Goal: Task Accomplishment & Management: Manage account settings

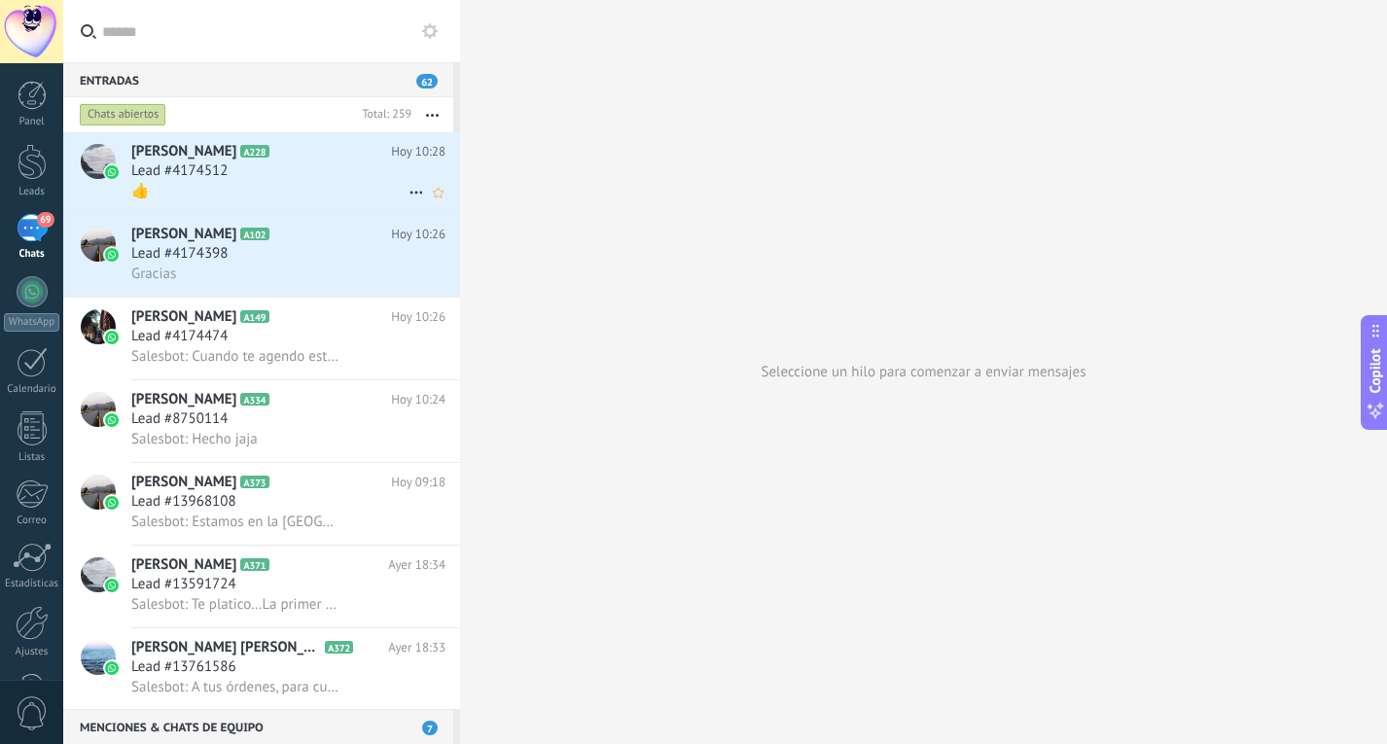
click at [230, 182] on div "👍" at bounding box center [288, 191] width 314 height 20
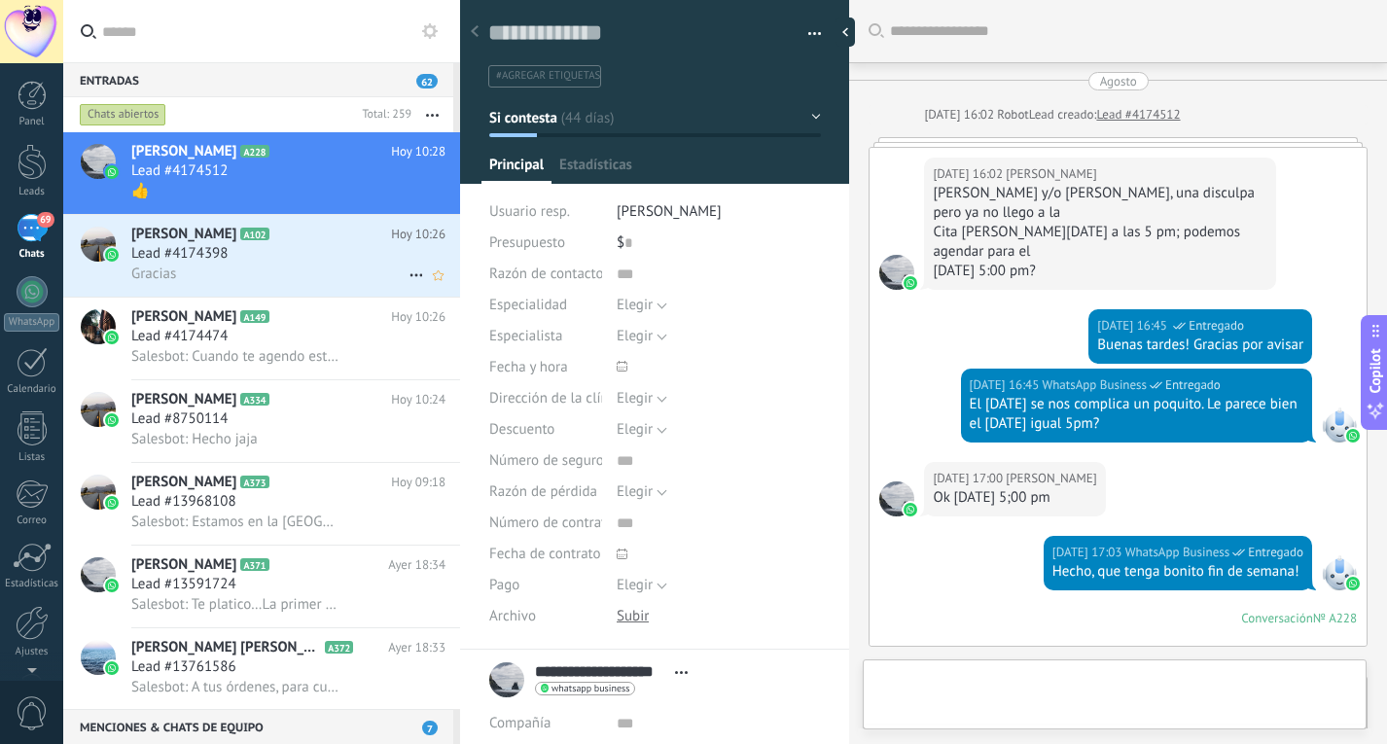
scroll to position [3014, 0]
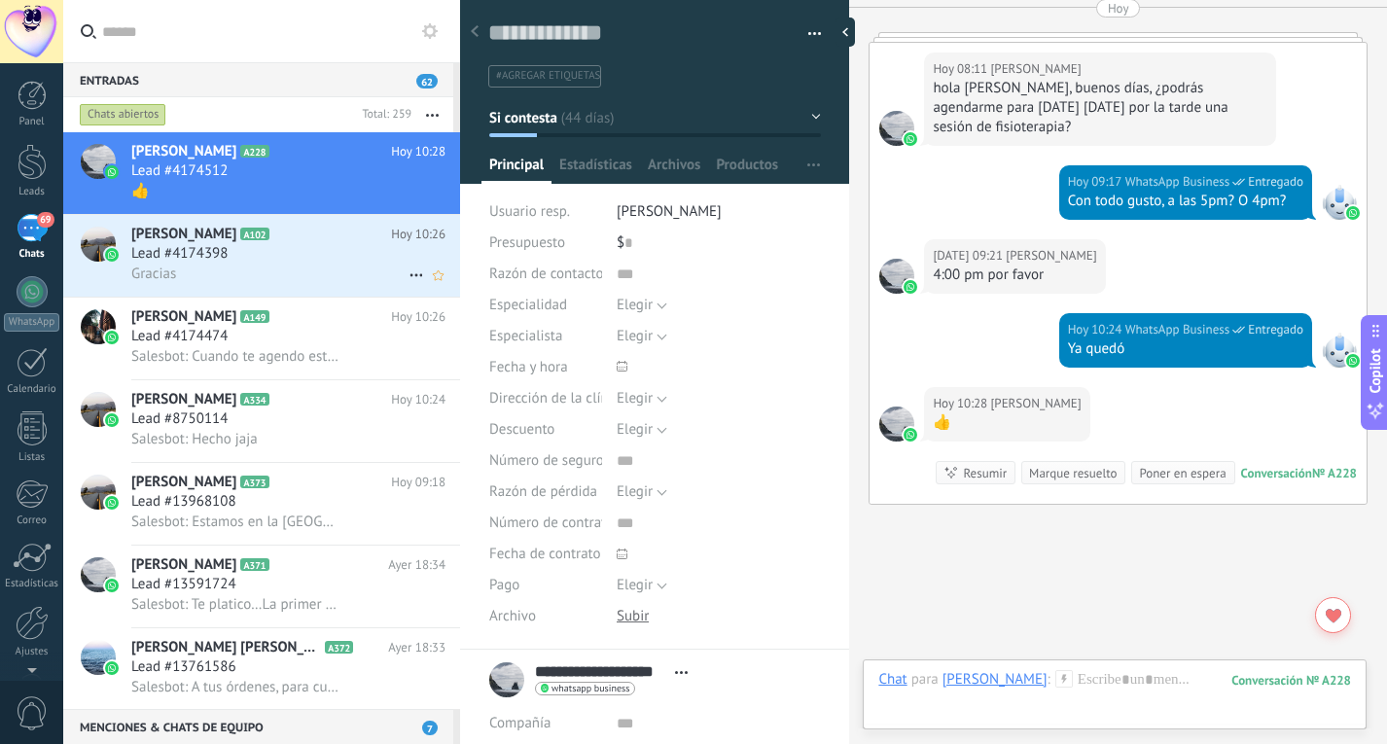
click at [198, 273] on div "Gracias" at bounding box center [288, 274] width 314 height 20
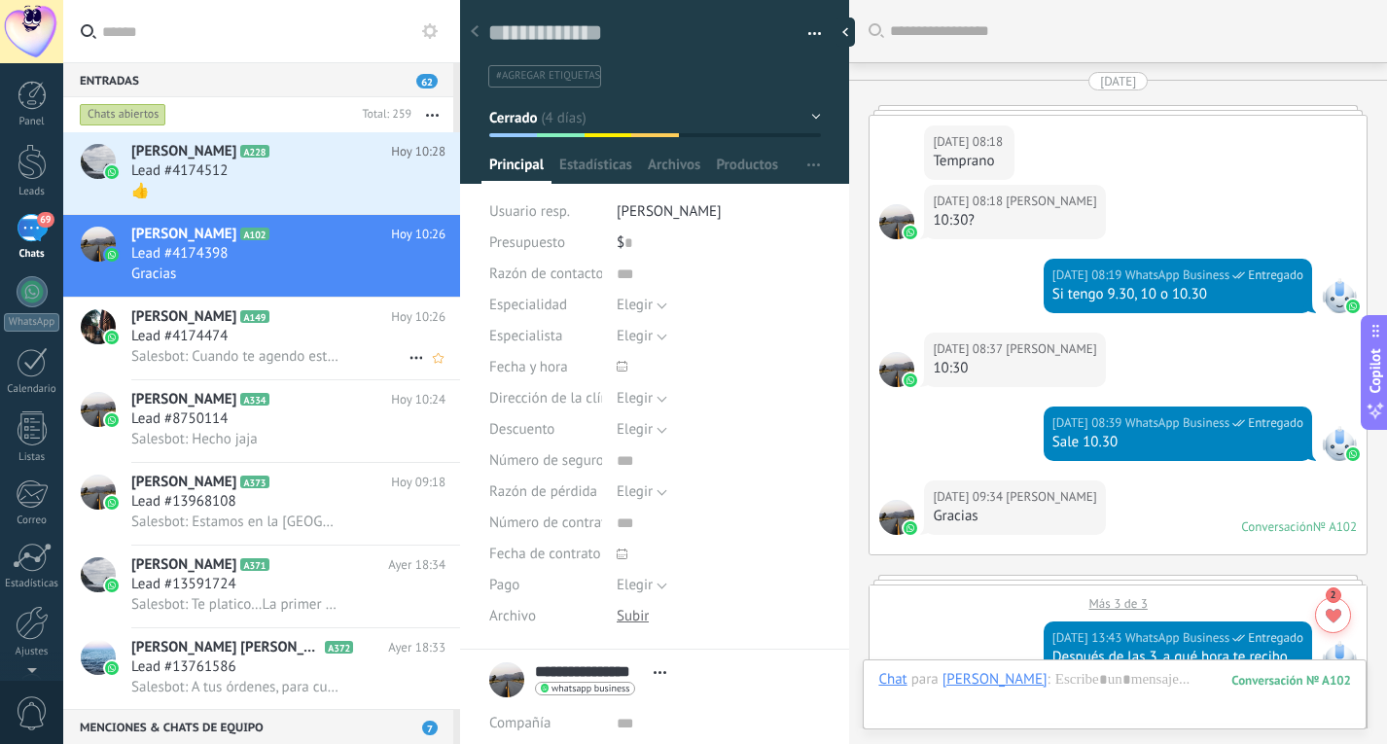
scroll to position [3279, 0]
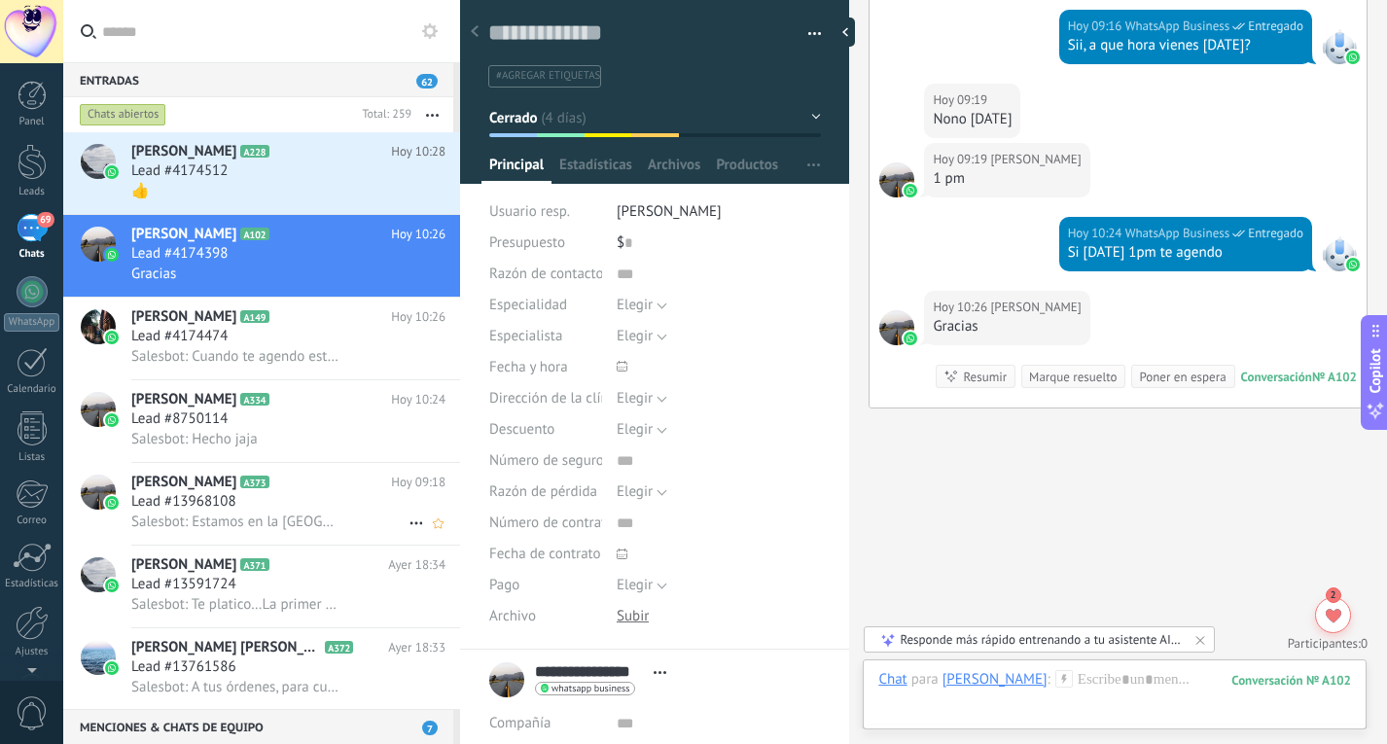
click at [247, 531] on span "Salesbot: Estamos en la [GEOGRAPHIC_DATA], está en [PERSON_NAME] con [PERSON_NA…" at bounding box center [234, 521] width 207 height 18
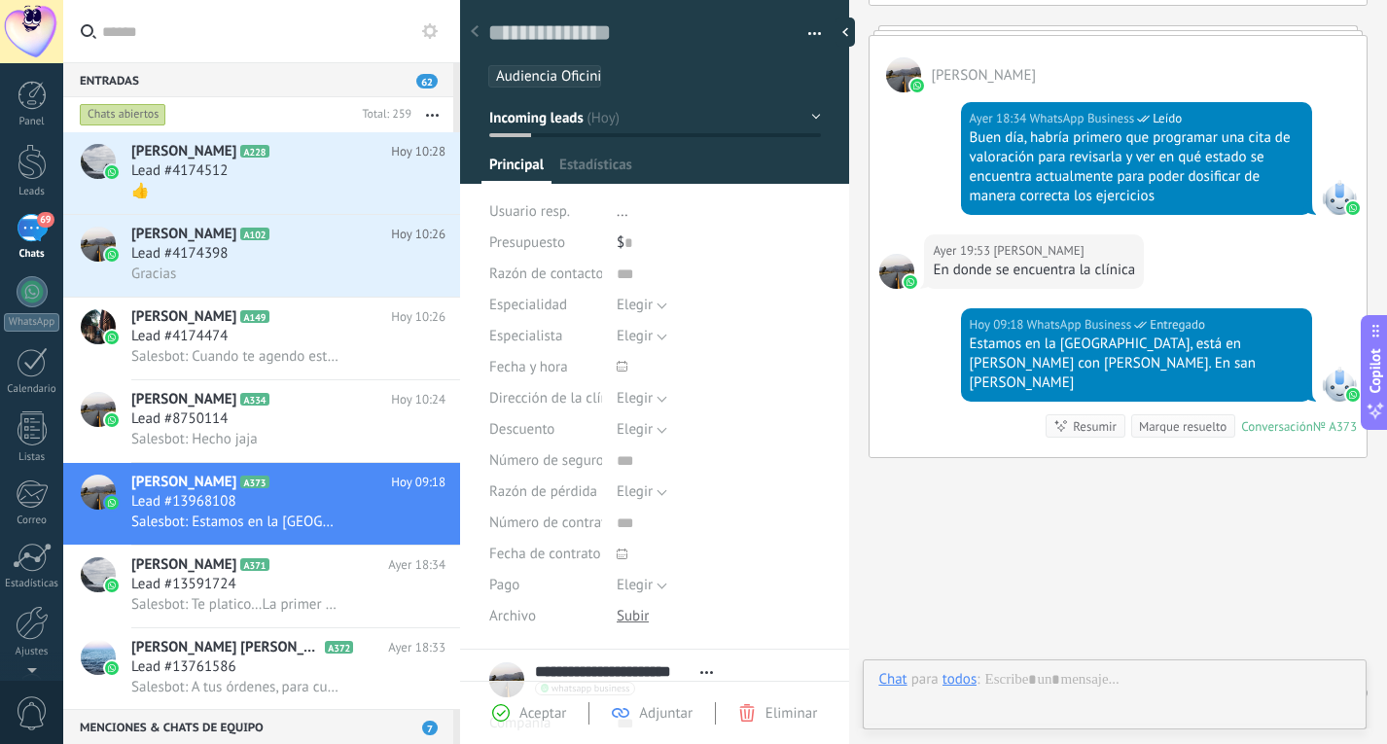
scroll to position [29, 0]
click at [635, 131] on button "Incoming leads" at bounding box center [655, 117] width 332 height 35
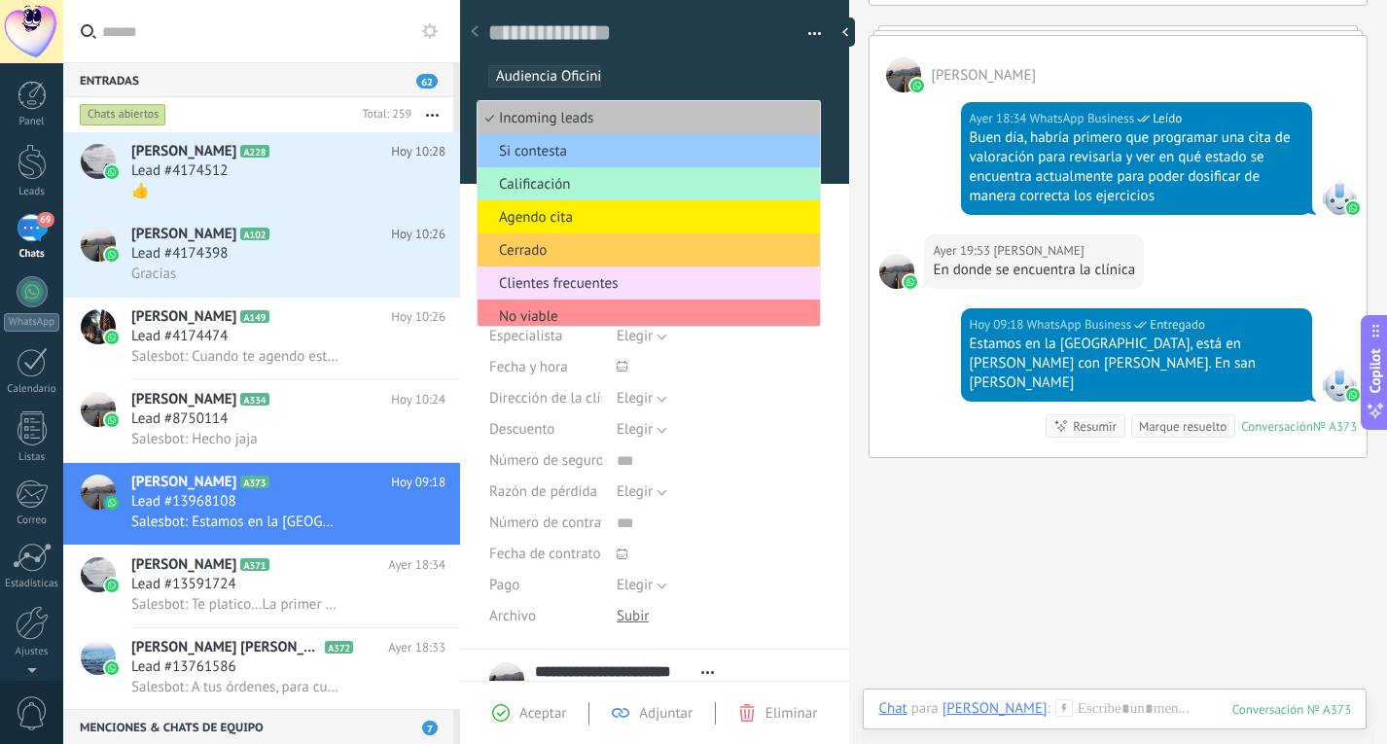
click at [613, 188] on span "Calificación" at bounding box center [645, 184] width 336 height 18
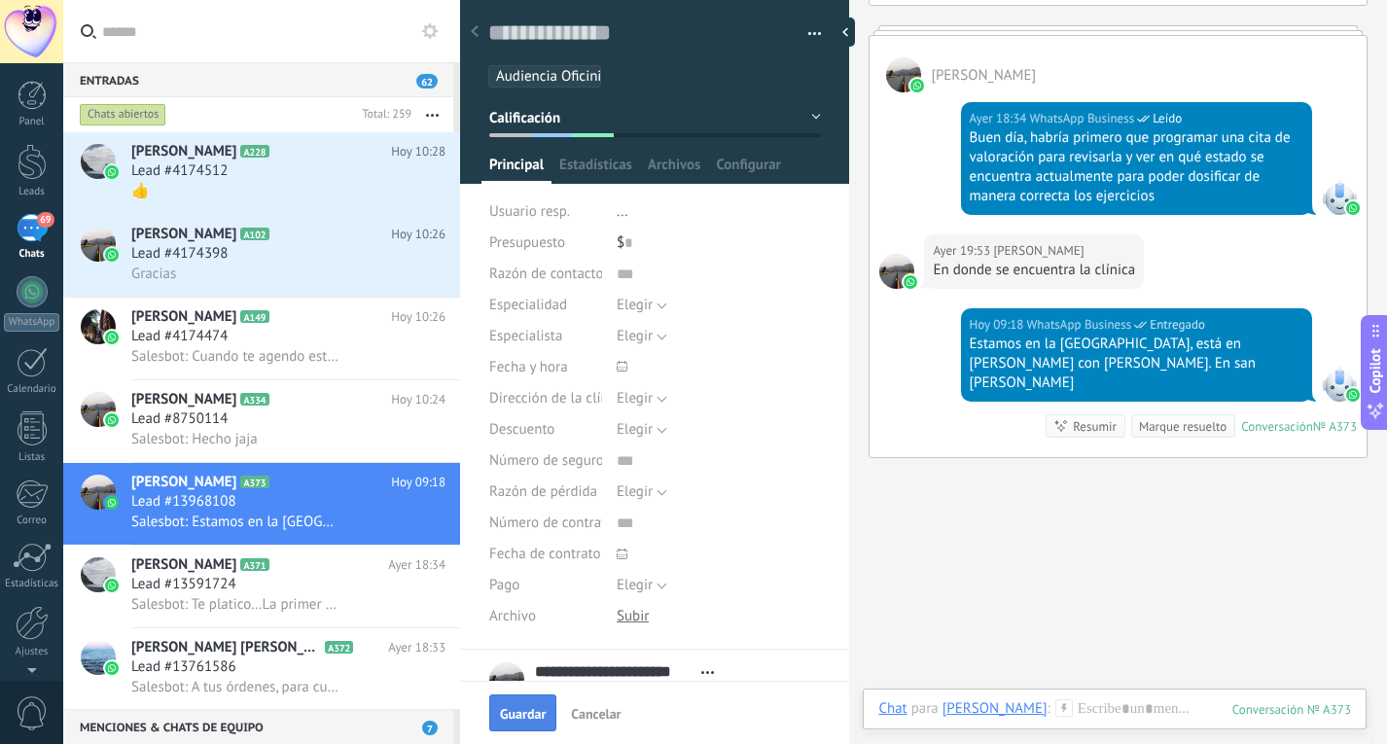
click at [526, 717] on span "Guardar" at bounding box center [523, 714] width 46 height 14
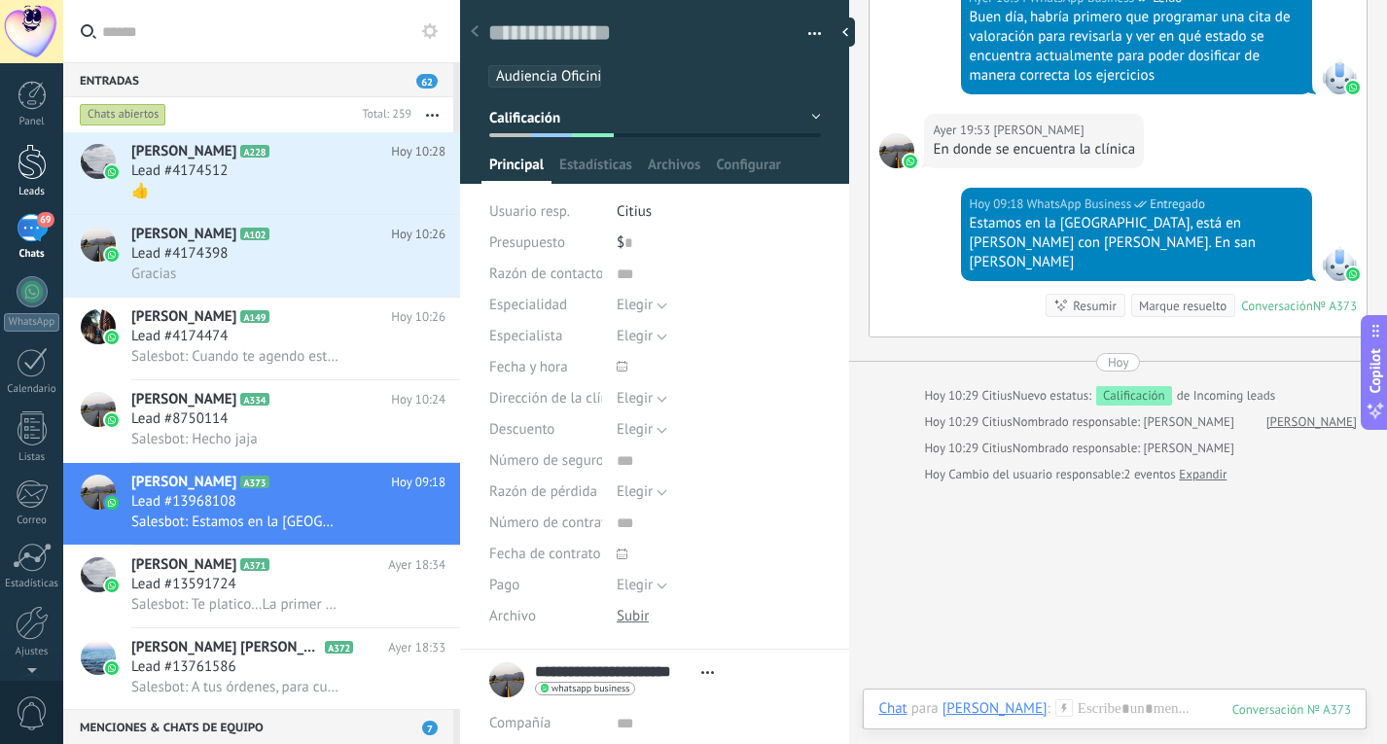
click at [34, 160] on div at bounding box center [32, 162] width 29 height 36
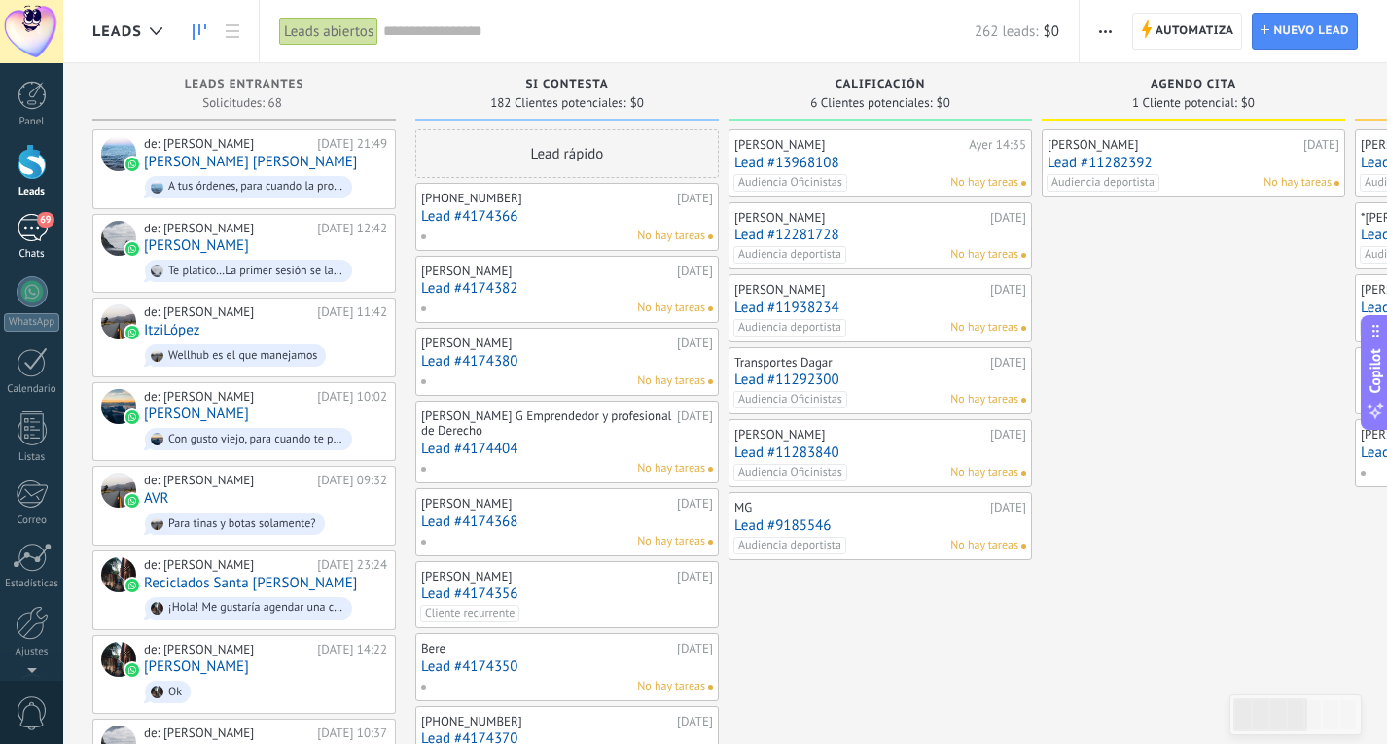
click at [30, 233] on div "69" at bounding box center [32, 228] width 31 height 28
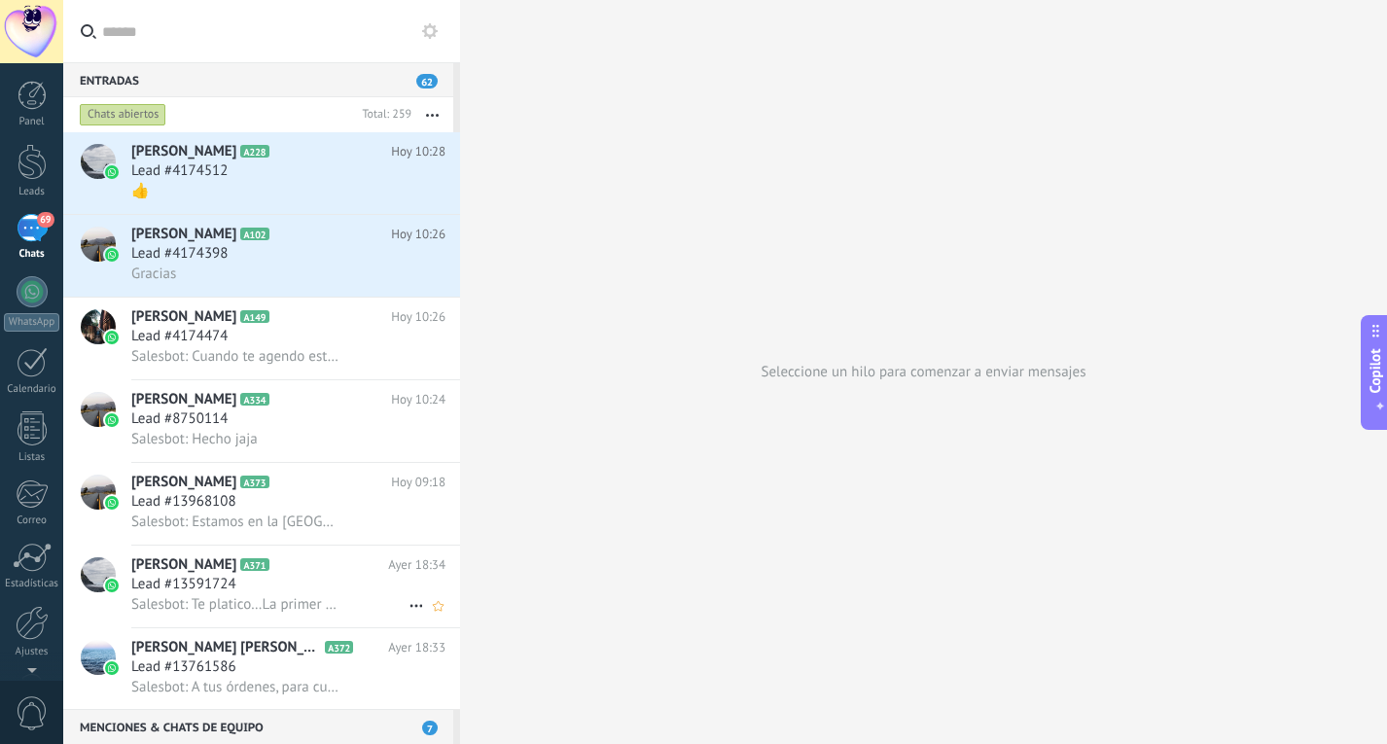
click at [205, 586] on span "Lead #13591724" at bounding box center [183, 584] width 105 height 19
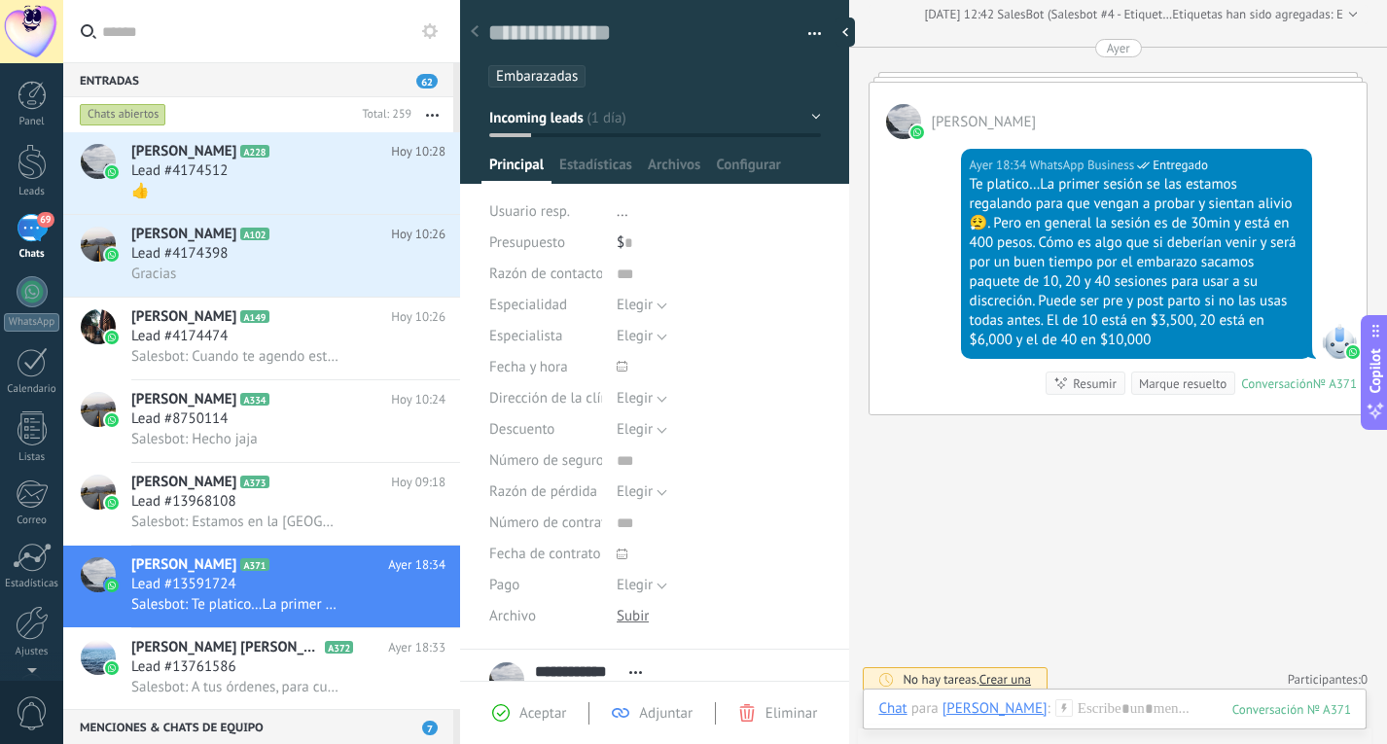
scroll to position [592, 0]
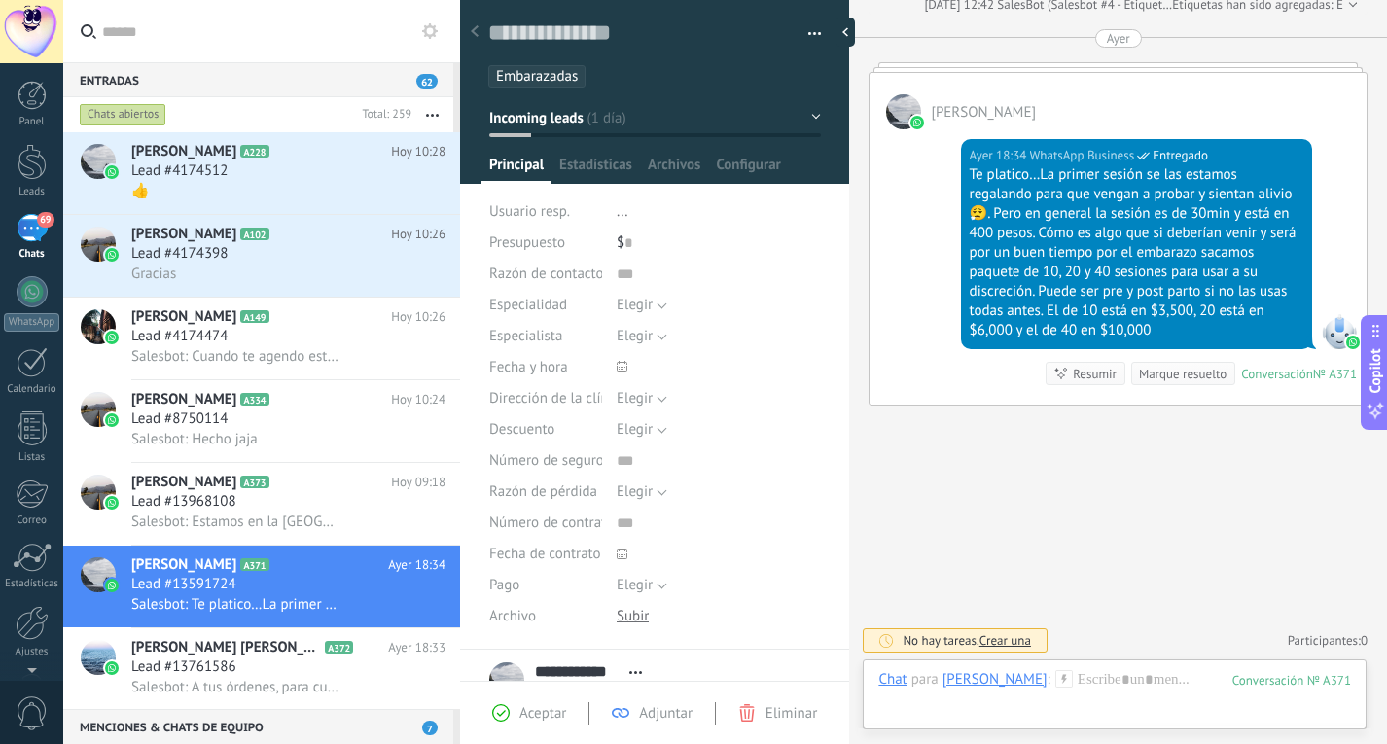
click at [614, 125] on button "Incoming leads" at bounding box center [655, 117] width 332 height 35
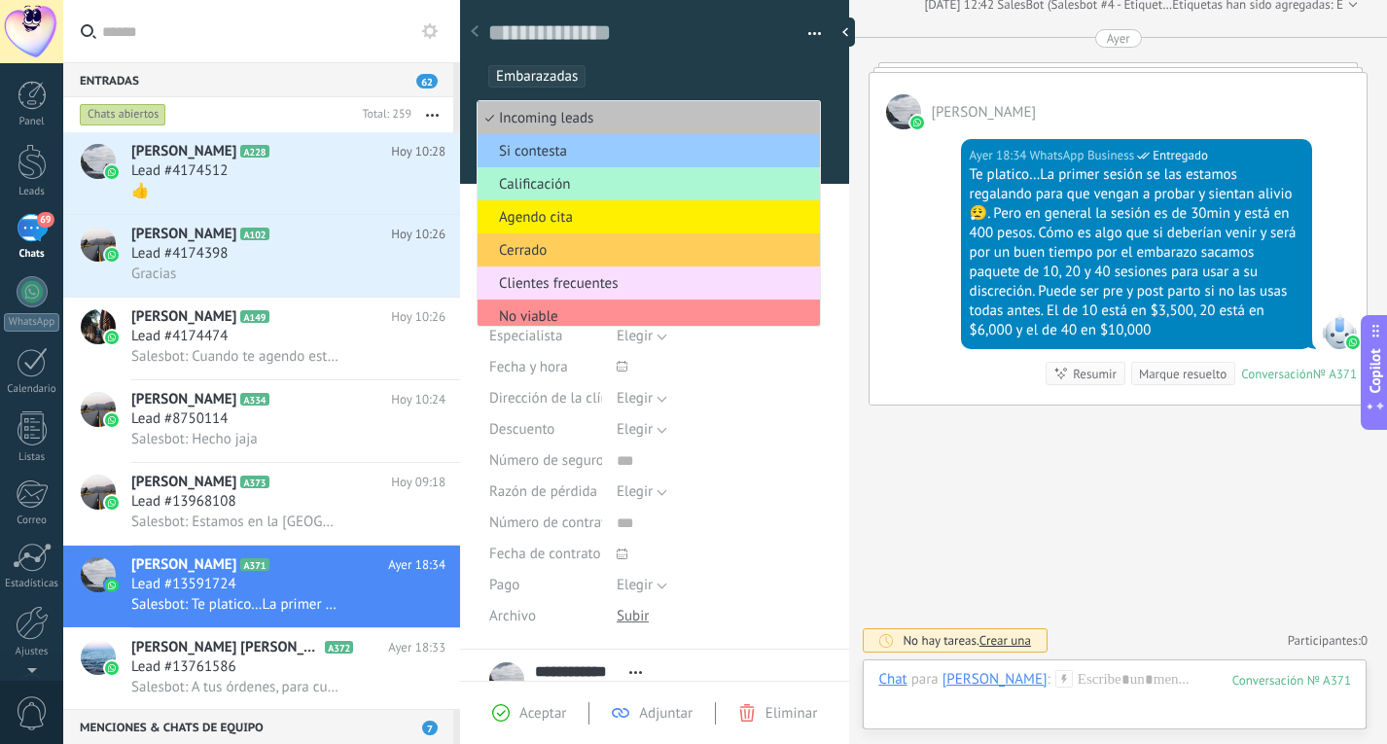
click at [590, 184] on span "Calificación" at bounding box center [645, 184] width 336 height 18
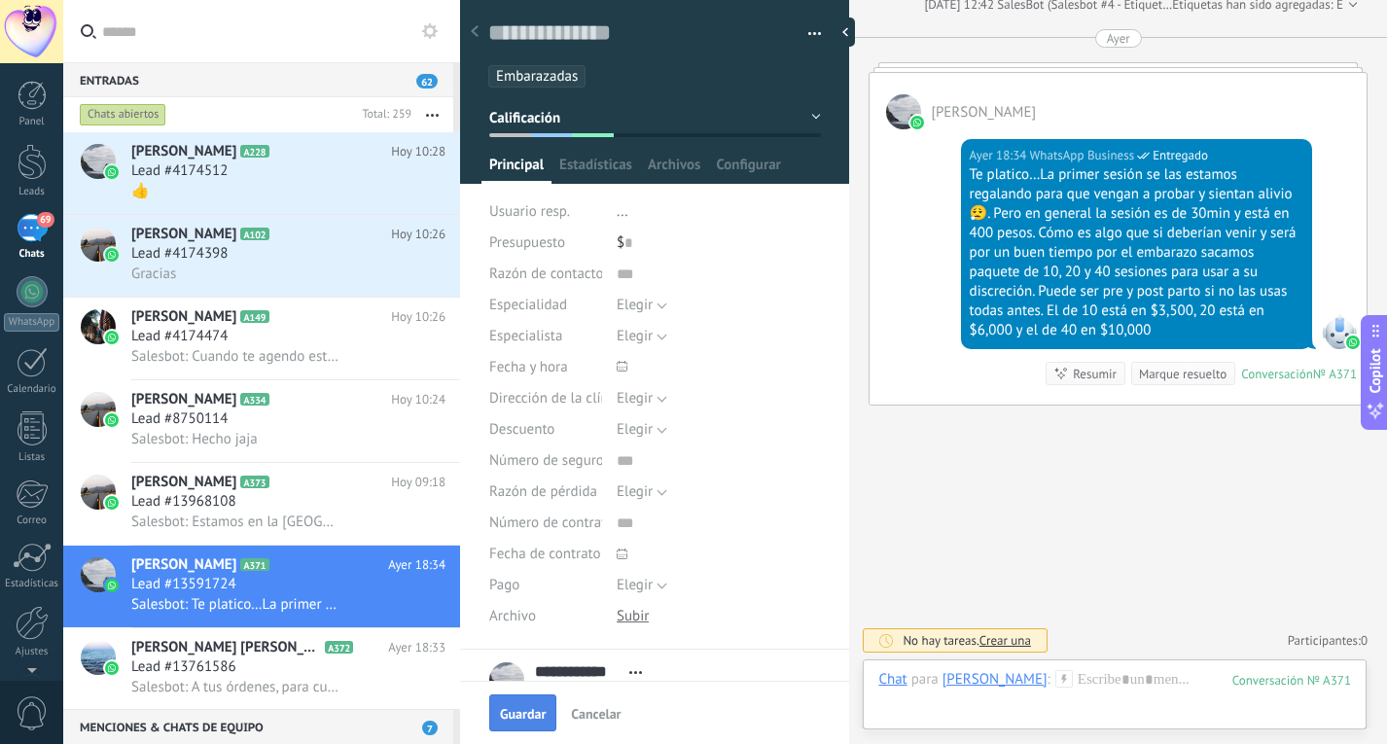
click at [532, 726] on button "Guardar" at bounding box center [522, 712] width 67 height 37
click at [297, 672] on div "Lead #13761586" at bounding box center [288, 666] width 314 height 19
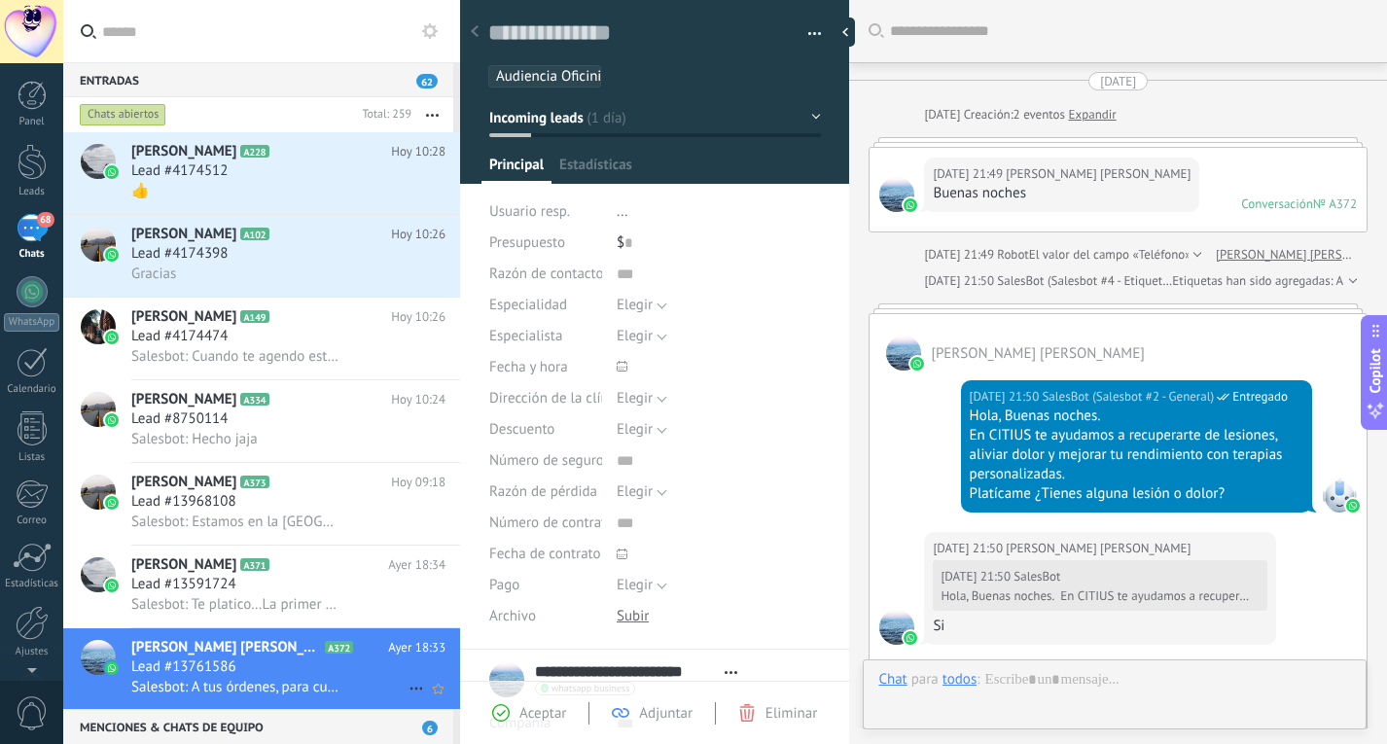
scroll to position [932, 0]
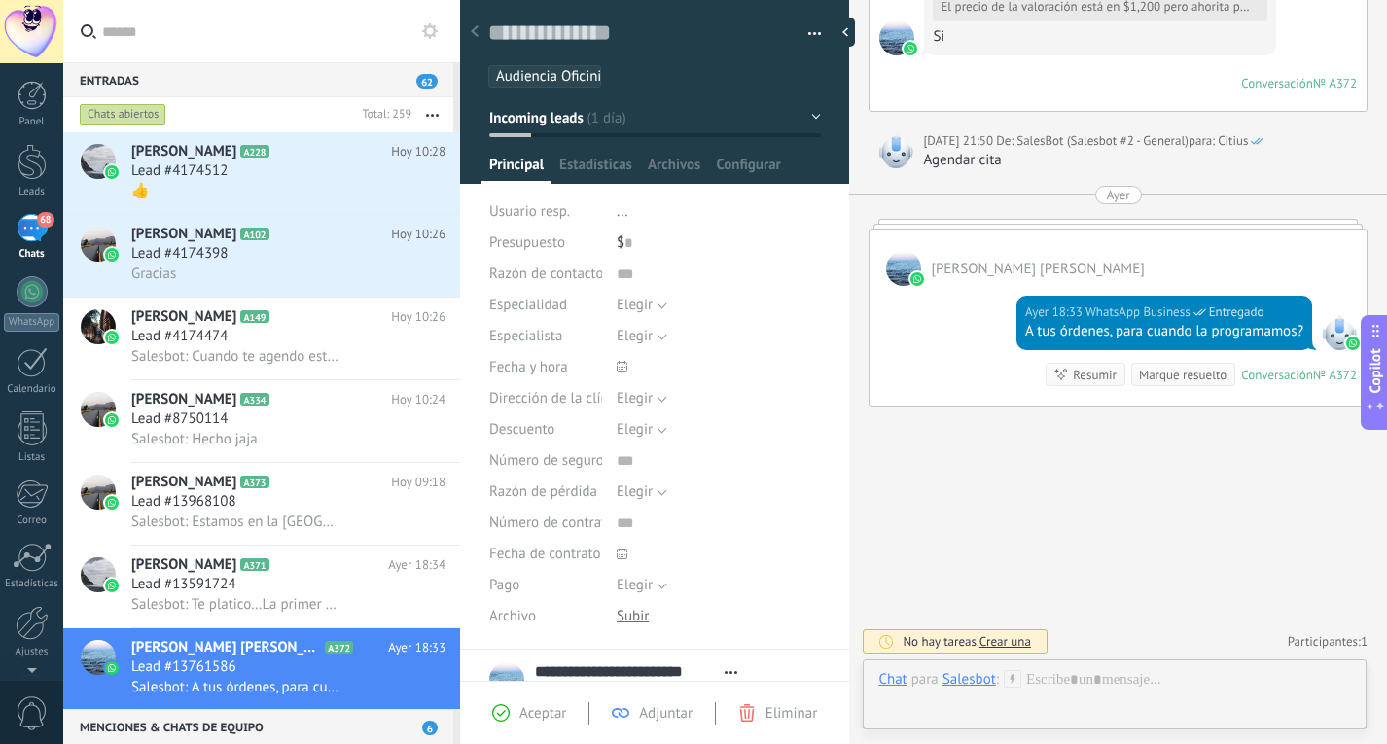
click at [597, 130] on button "Incoming leads" at bounding box center [655, 117] width 332 height 35
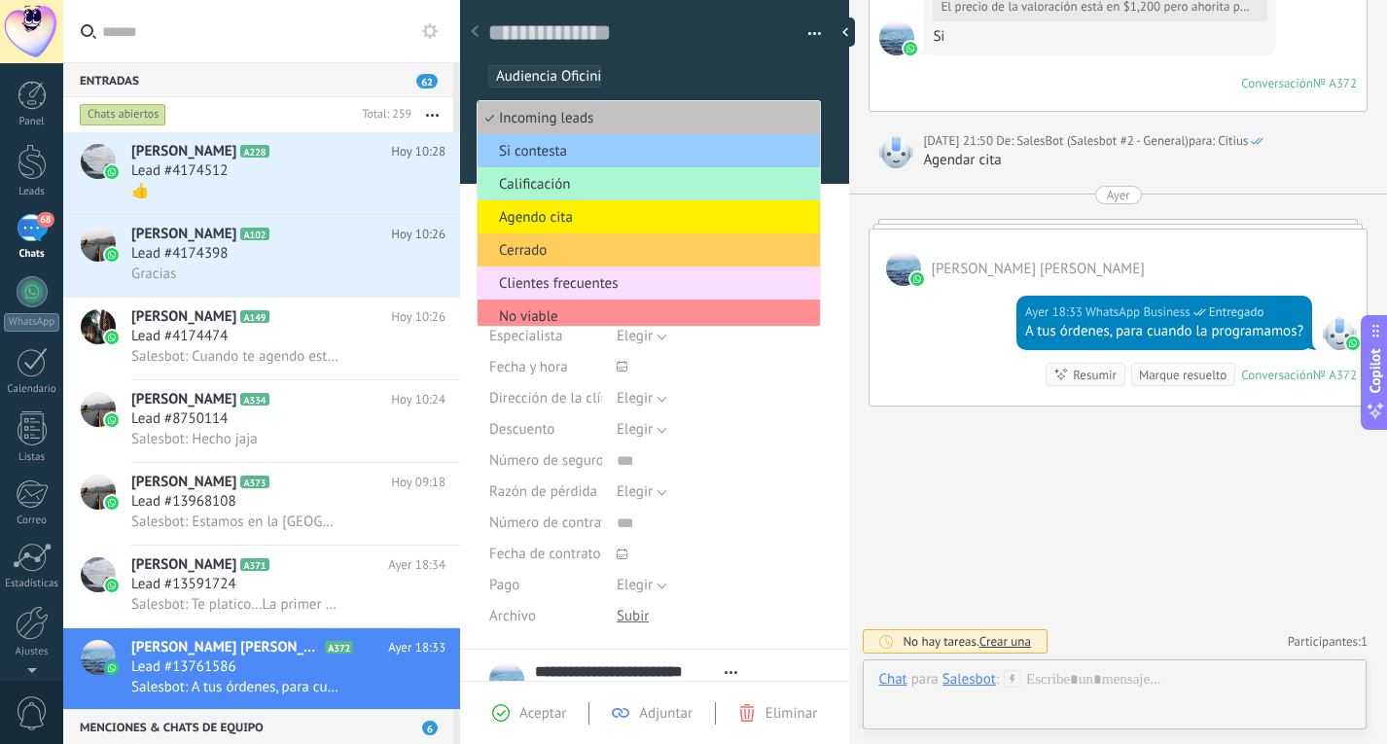
click at [585, 187] on span "Calificación" at bounding box center [645, 184] width 336 height 18
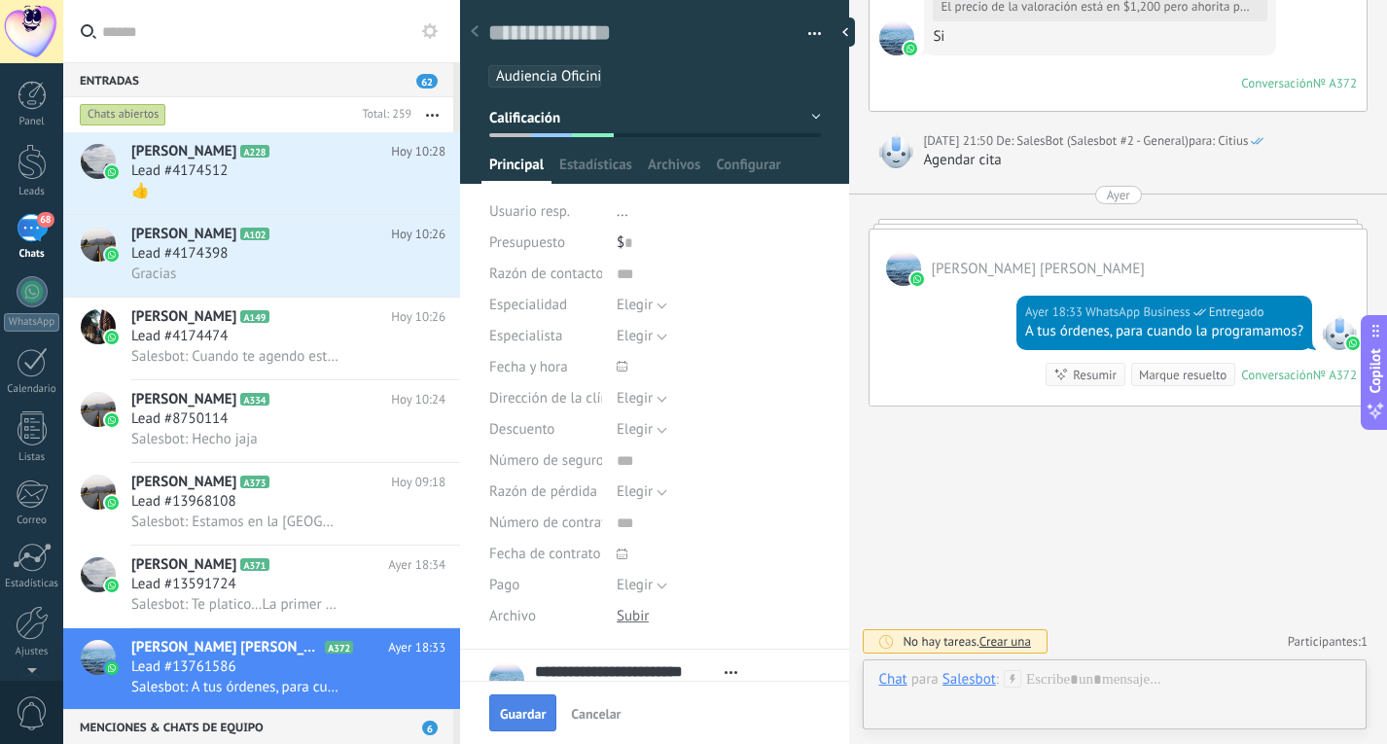
click at [511, 712] on span "Guardar" at bounding box center [523, 714] width 46 height 14
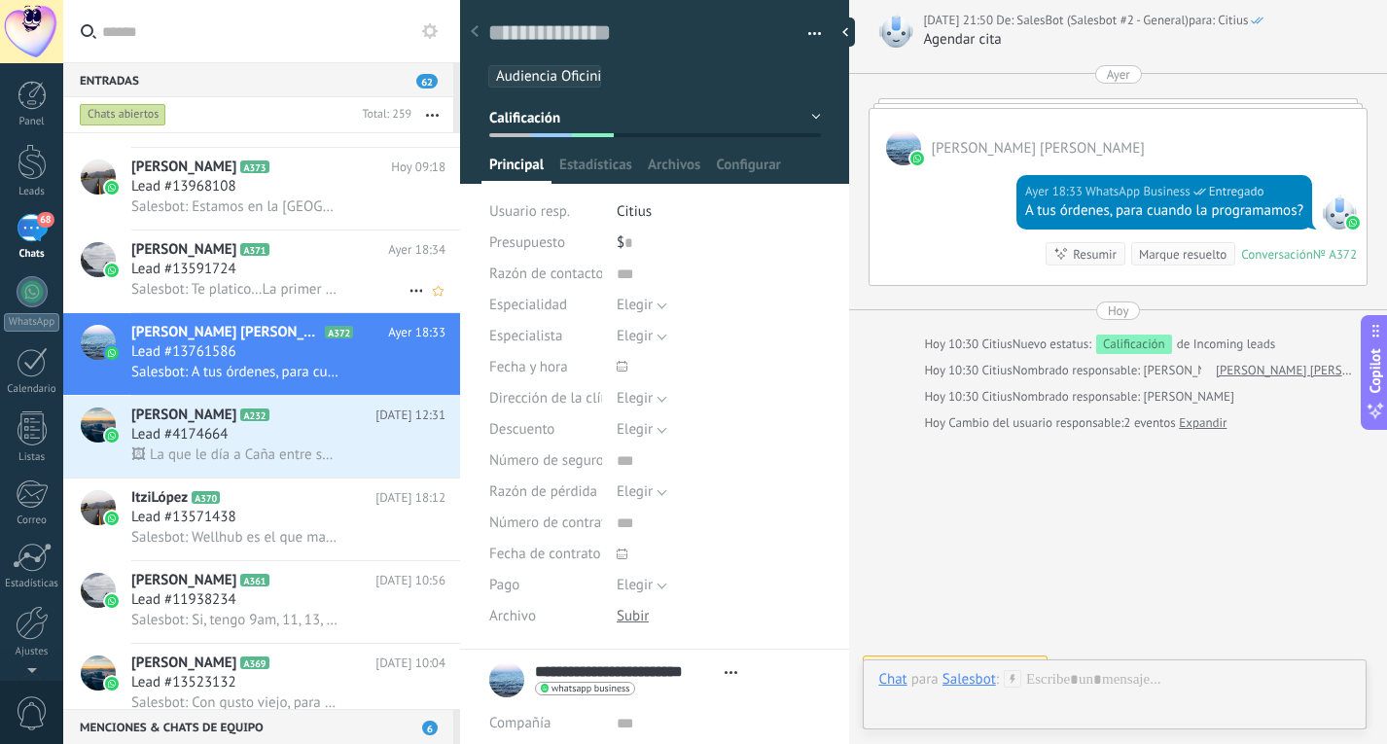
scroll to position [318, 0]
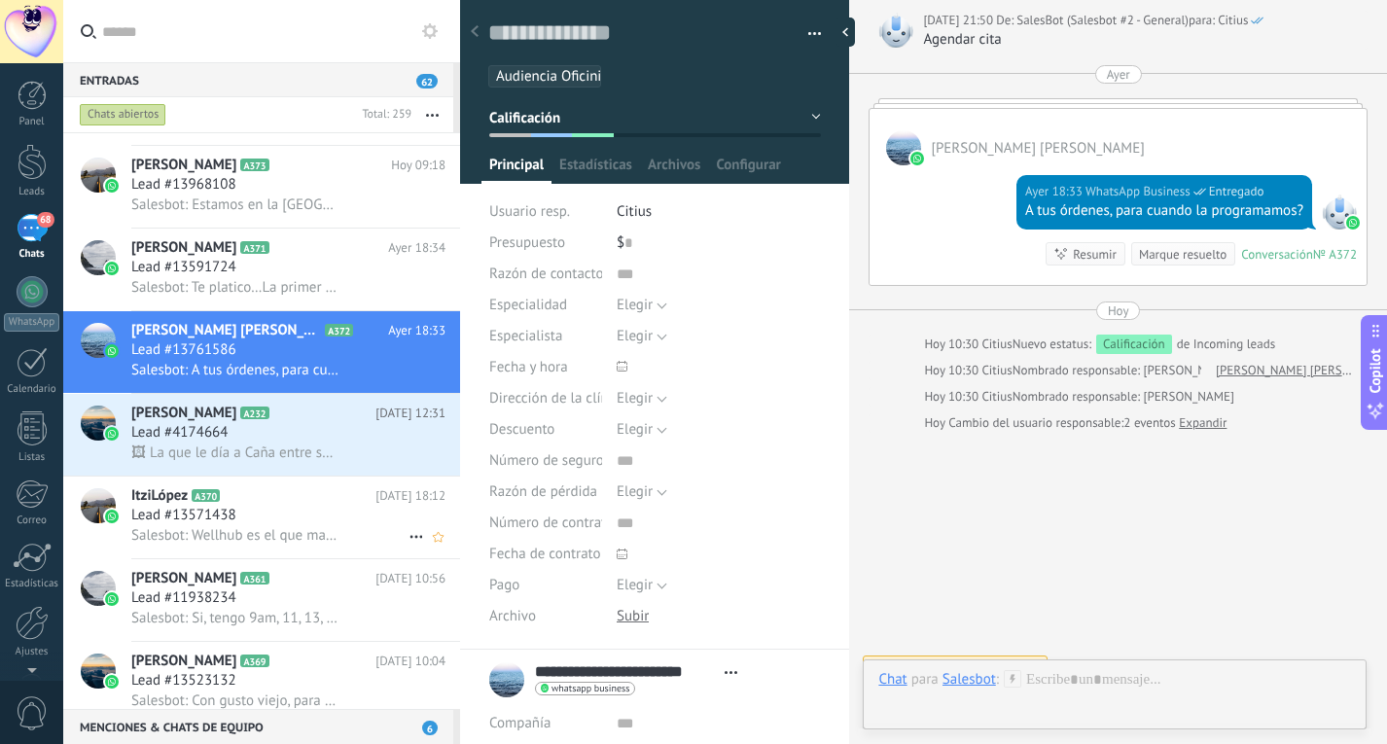
click at [311, 535] on span "Salesbot: Wellhub es el que manejamos" at bounding box center [234, 535] width 207 height 18
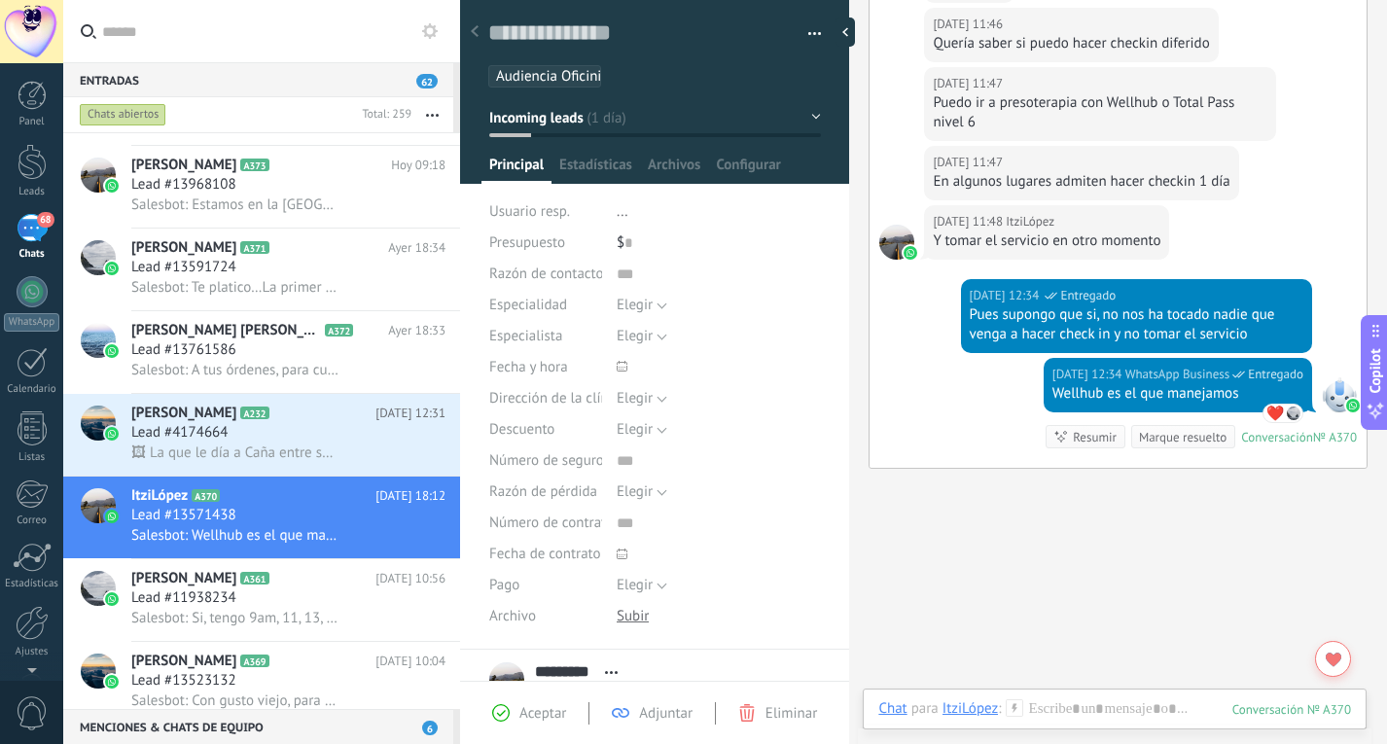
scroll to position [843, 0]
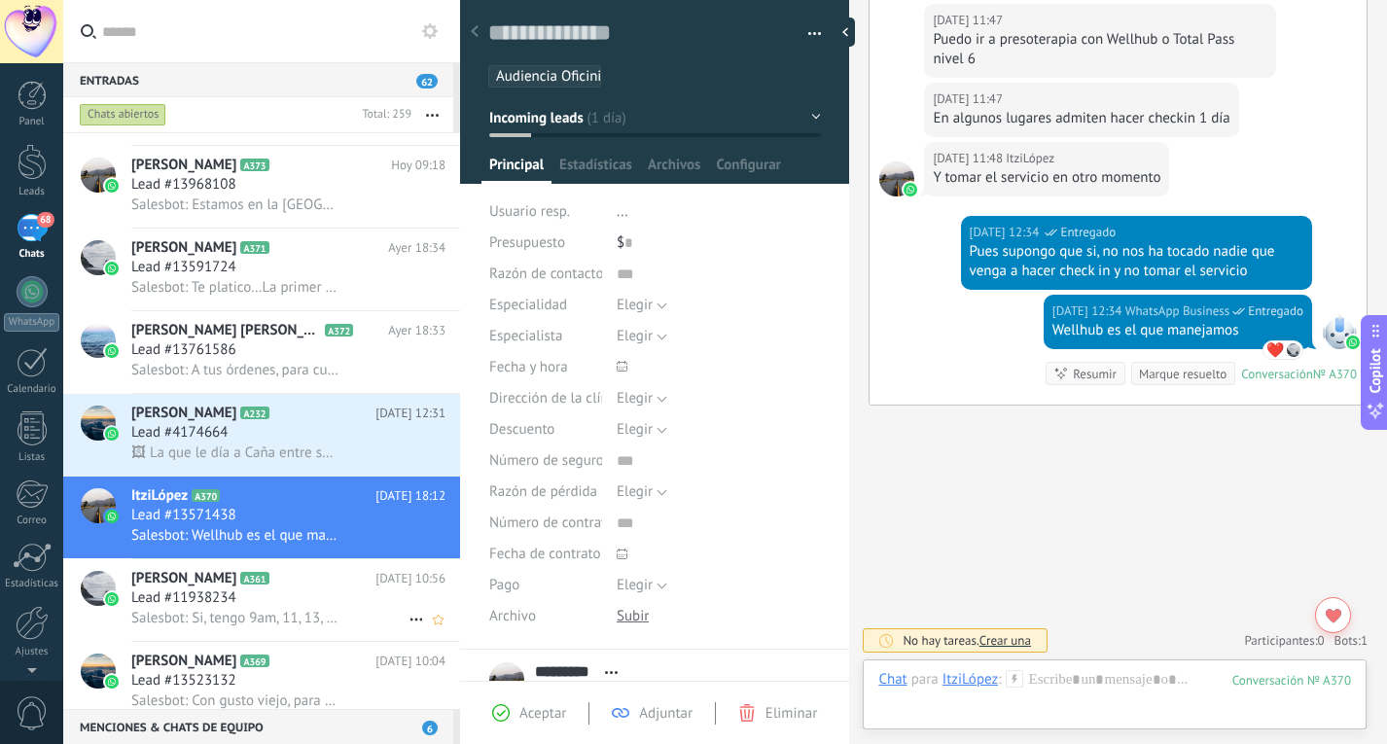
click at [246, 608] on div "Lead #11938234" at bounding box center [288, 597] width 314 height 19
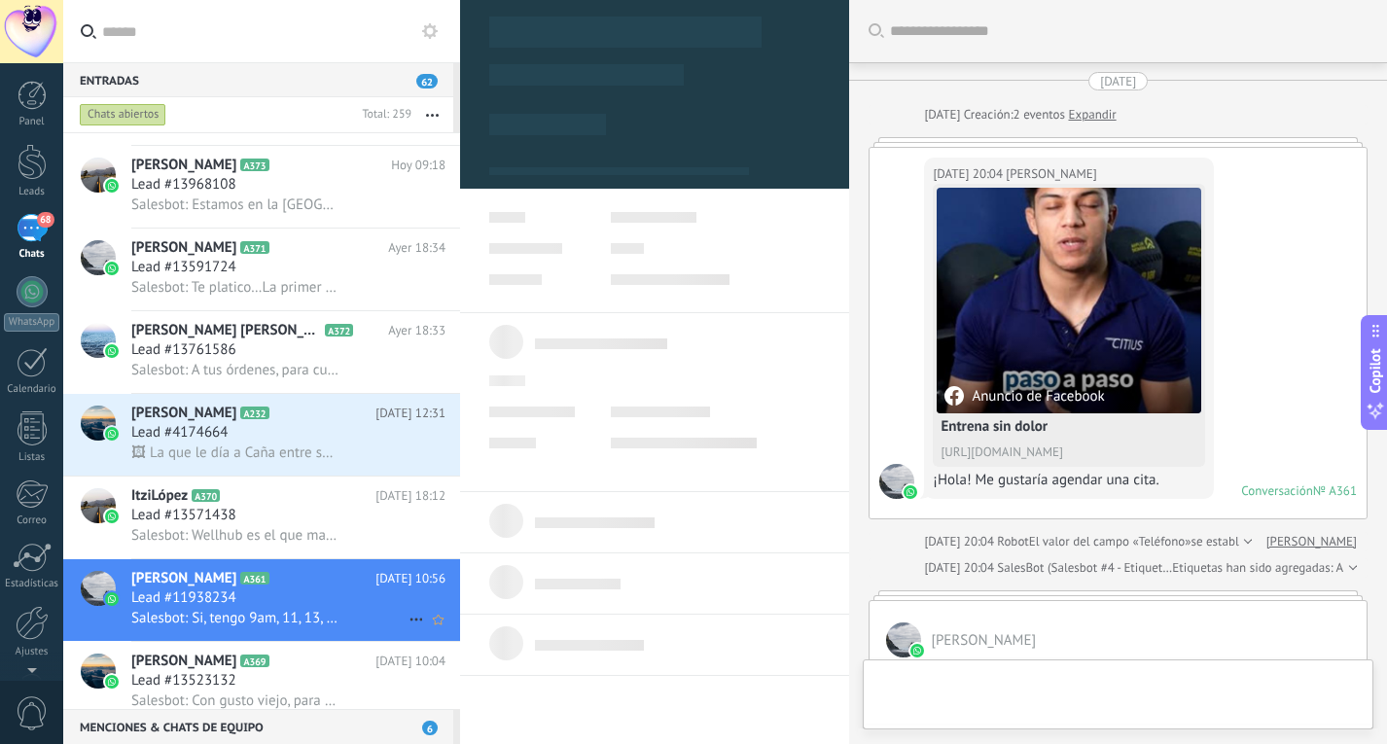
type textarea "**********"
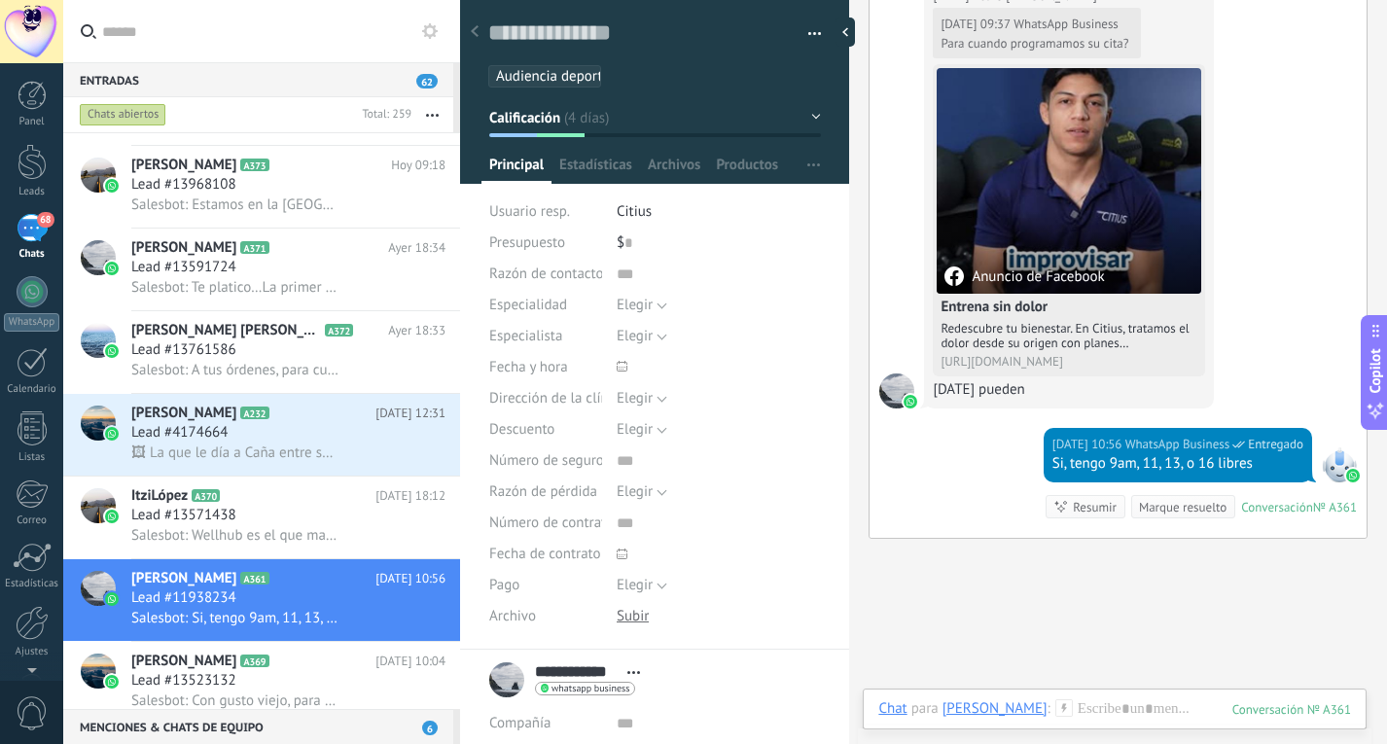
scroll to position [2407, 0]
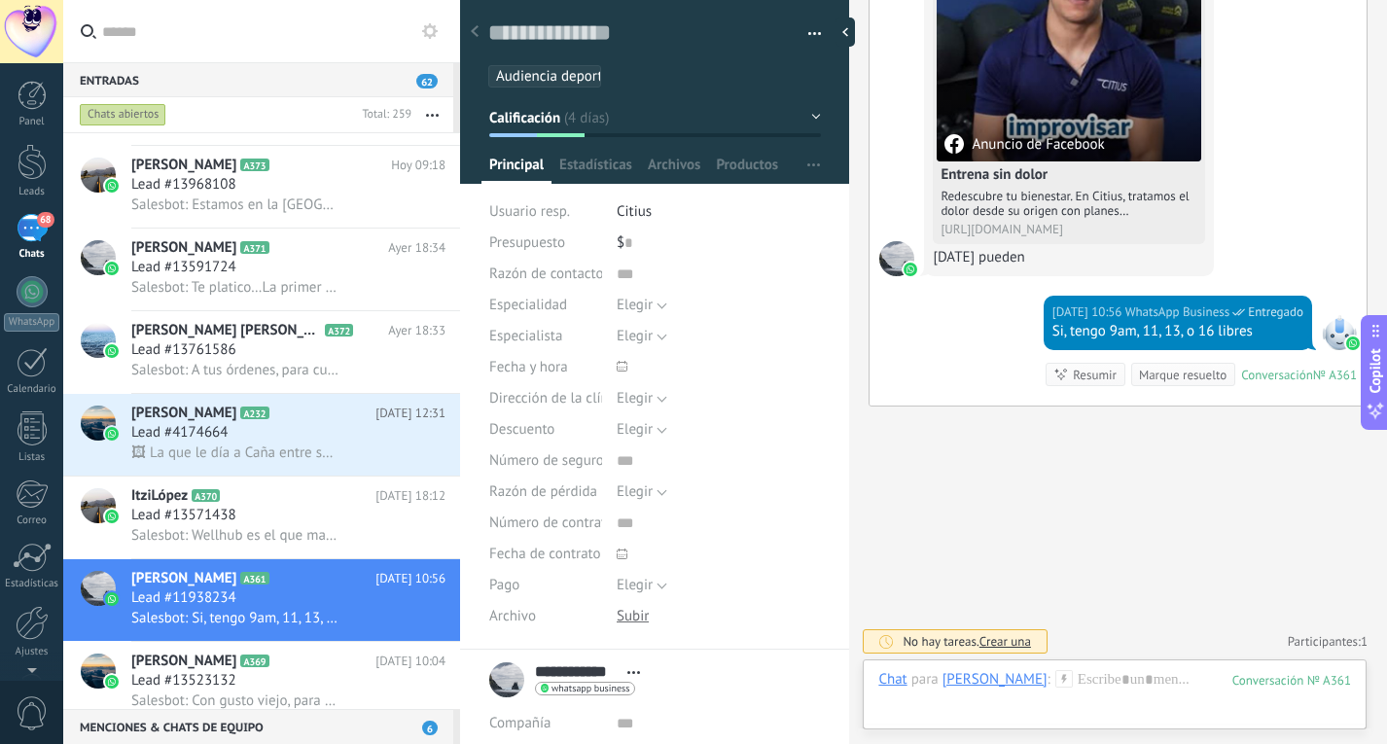
click at [580, 127] on button "Calificación" at bounding box center [655, 117] width 332 height 35
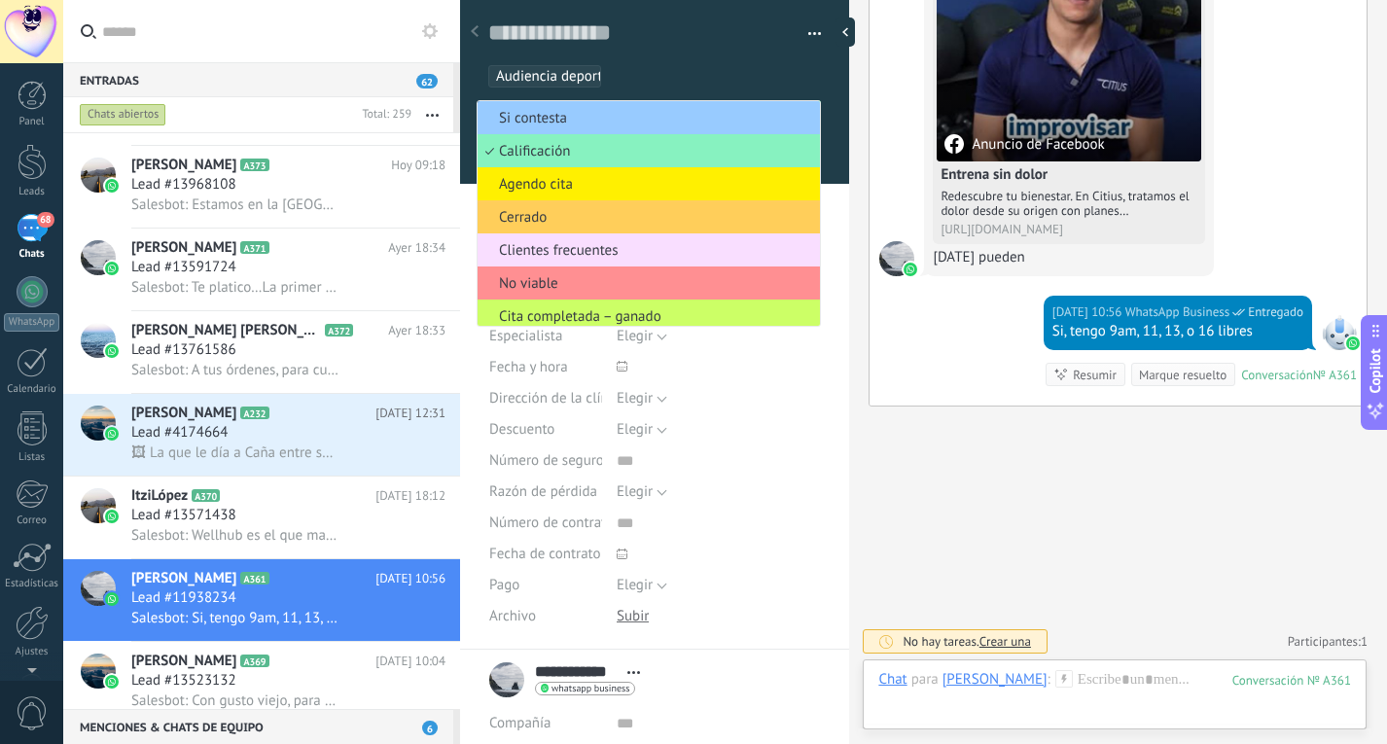
click at [346, 83] on div "Entradas 62" at bounding box center [258, 79] width 390 height 35
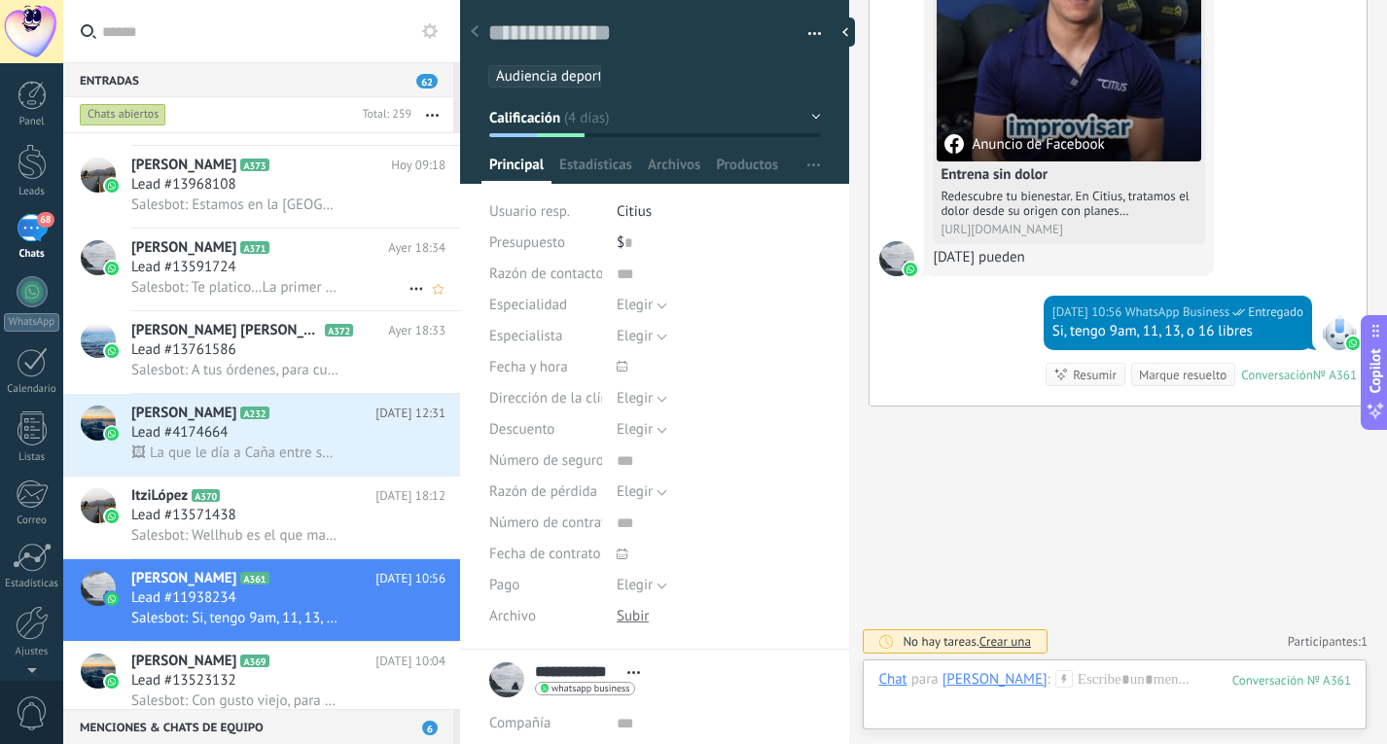
scroll to position [0, 0]
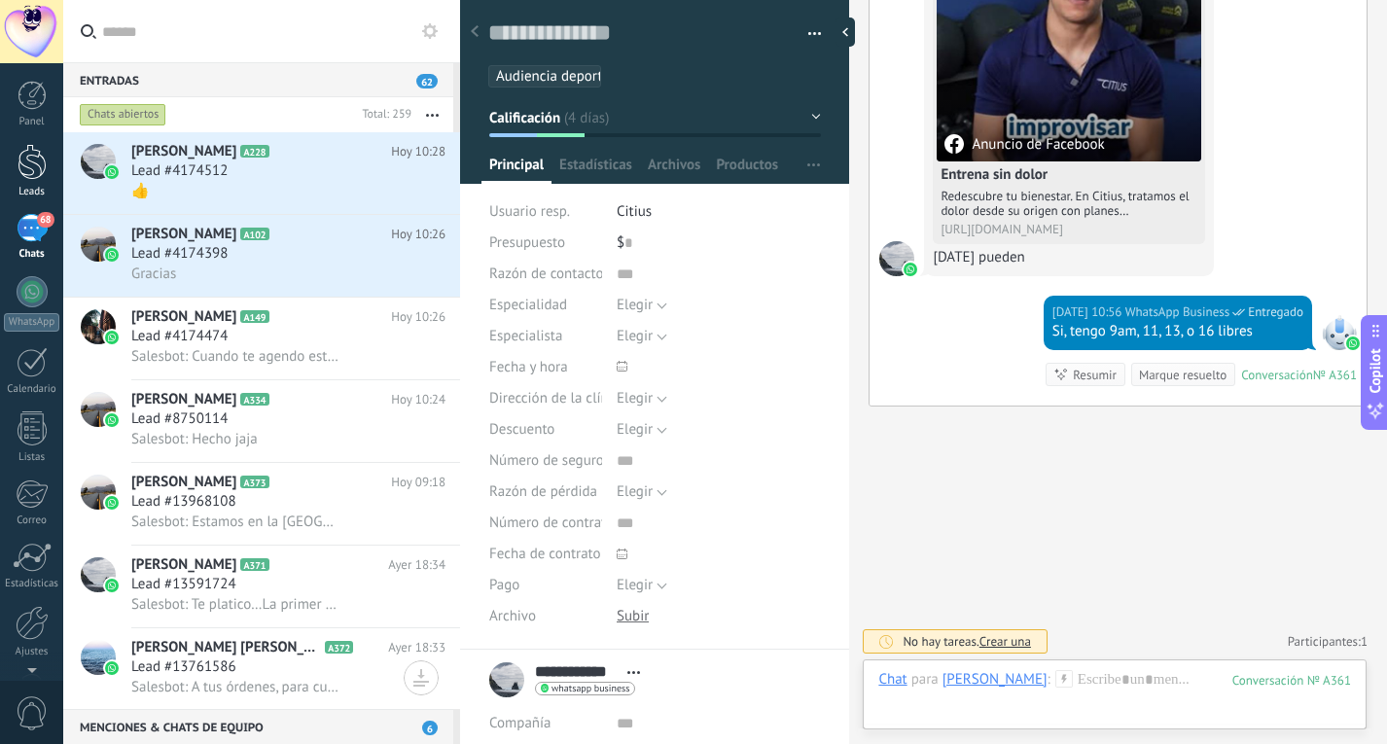
click at [45, 172] on div at bounding box center [32, 162] width 29 height 36
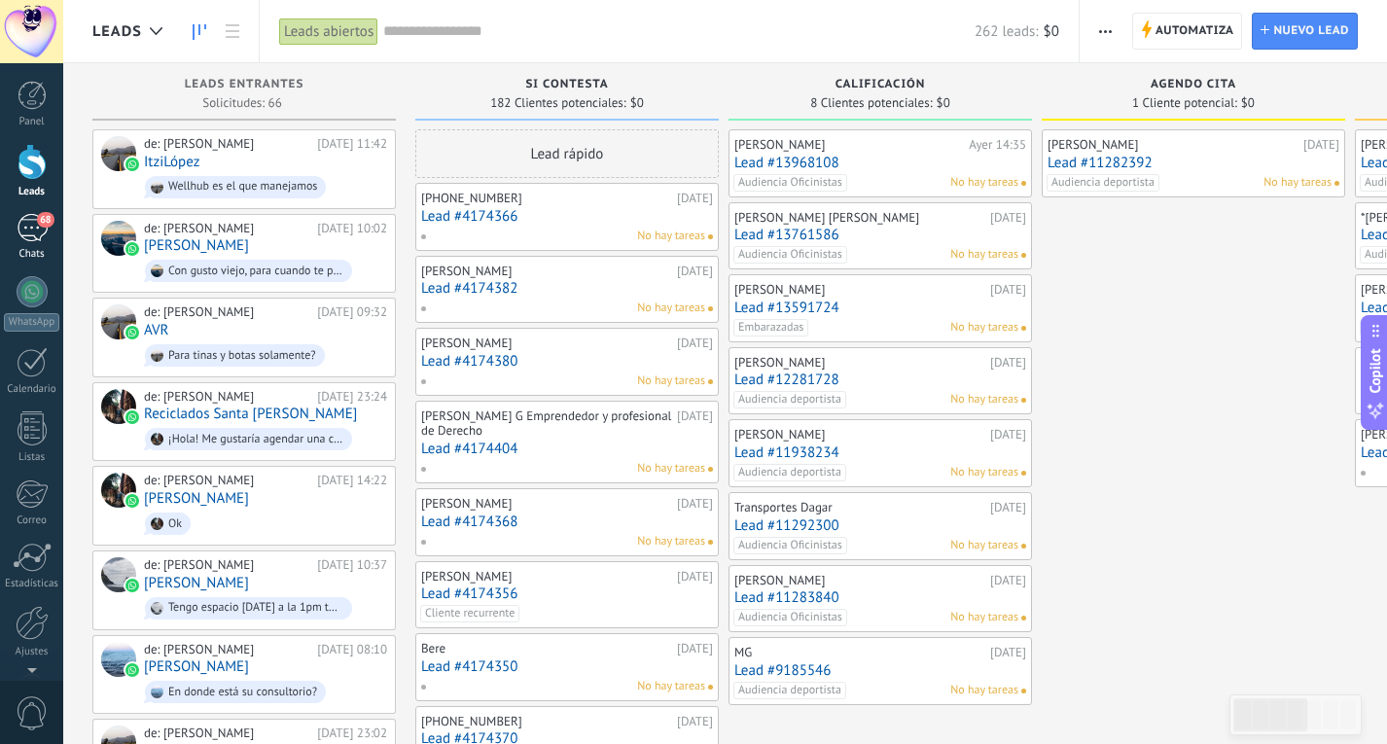
click at [19, 231] on div "68" at bounding box center [32, 228] width 31 height 28
